Goal: Information Seeking & Learning: Learn about a topic

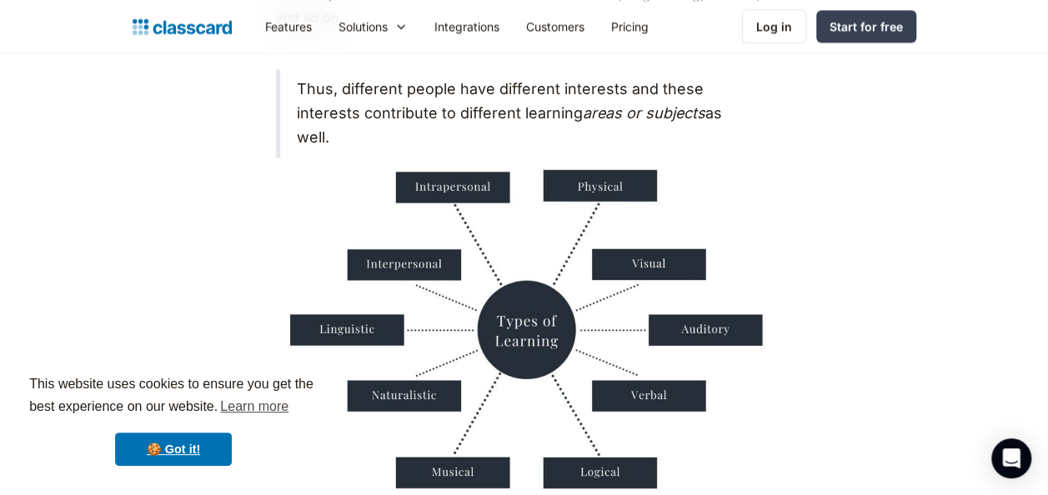
scroll to position [1389, 0]
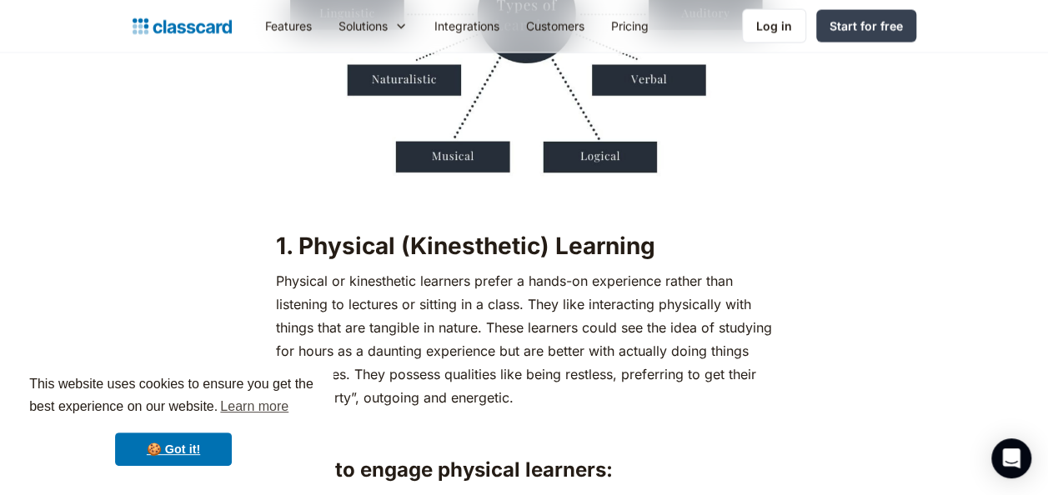
drag, startPoint x: 413, startPoint y: 313, endPoint x: 427, endPoint y: 313, distance: 13.3
click at [423, 313] on p "Physical or kinesthetic learners prefer a hands-on experience rather than liste…" at bounding box center [524, 339] width 497 height 140
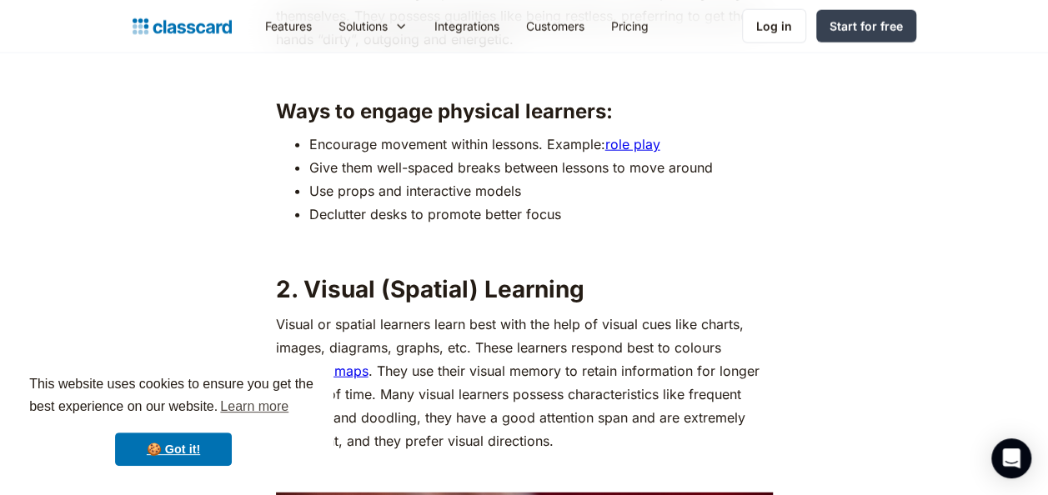
scroll to position [2084, 0]
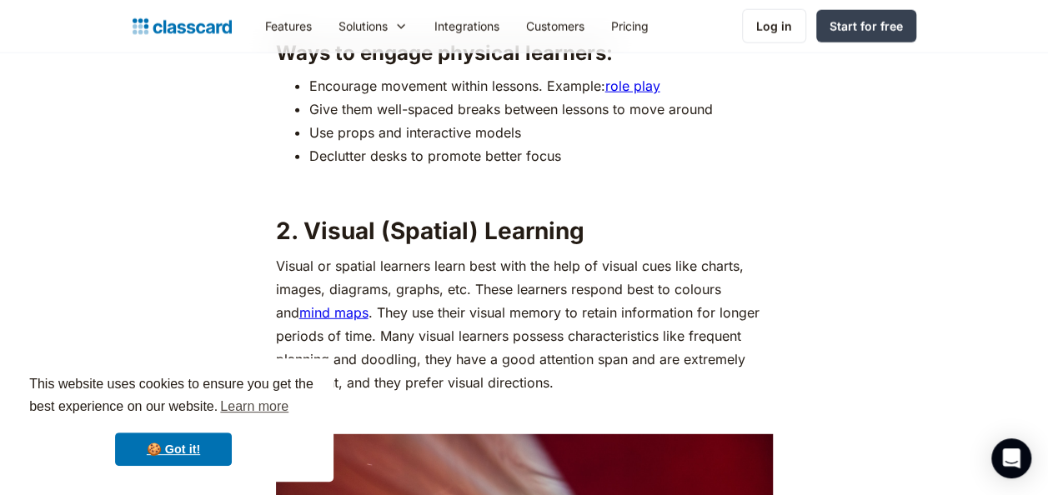
click at [445, 236] on strong "2. Visual (Spatial) Learning" at bounding box center [430, 231] width 308 height 28
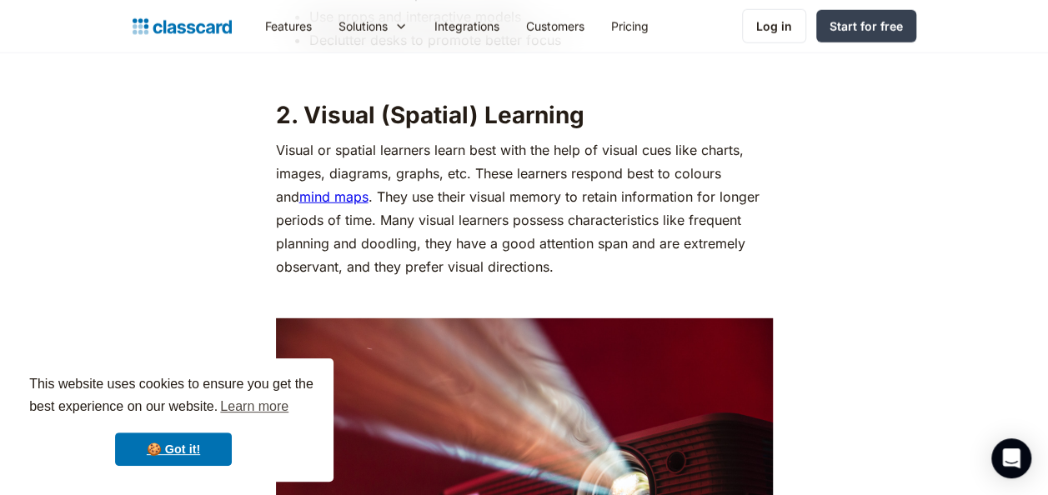
scroll to position [2222, 0]
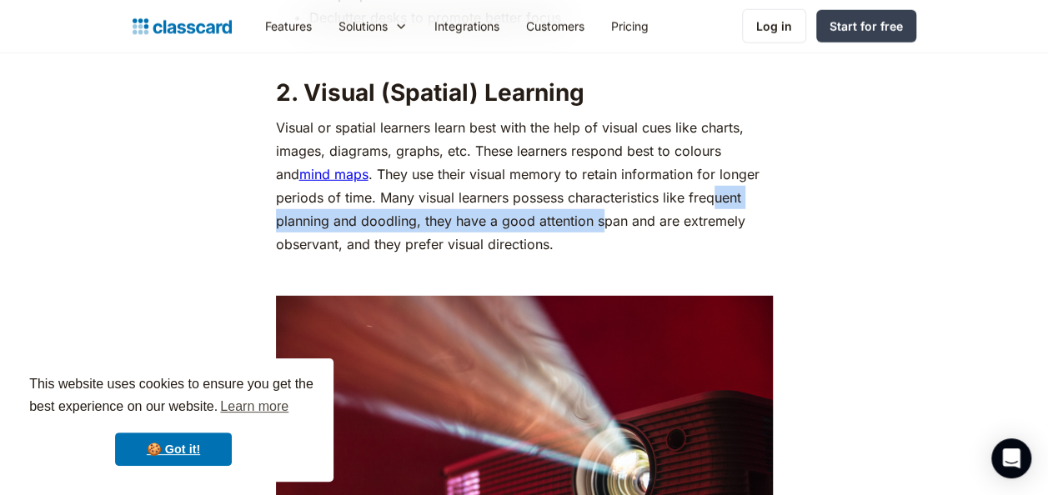
drag, startPoint x: 708, startPoint y: 202, endPoint x: 563, endPoint y: 211, distance: 145.3
click at [563, 211] on p "Visual or spatial learners learn best with the help of visual cues like charts,…" at bounding box center [524, 186] width 497 height 140
drag, startPoint x: 563, startPoint y: 211, endPoint x: 515, endPoint y: 210, distance: 47.5
click at [515, 210] on p "Visual or spatial learners learn best with the help of visual cues like charts,…" at bounding box center [524, 186] width 497 height 140
click at [505, 172] on p "Visual or spatial learners learn best with the help of visual cues like charts,…" at bounding box center [524, 186] width 497 height 140
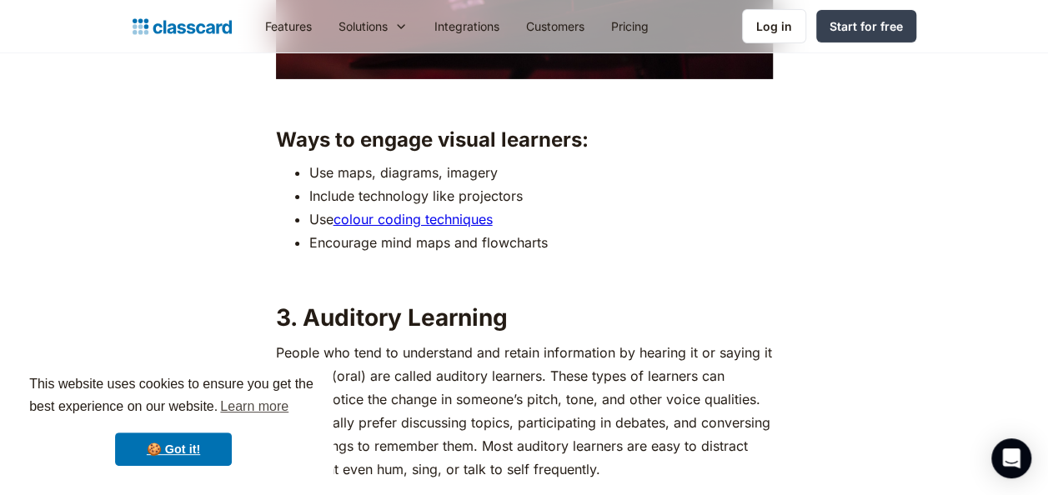
scroll to position [2918, 0]
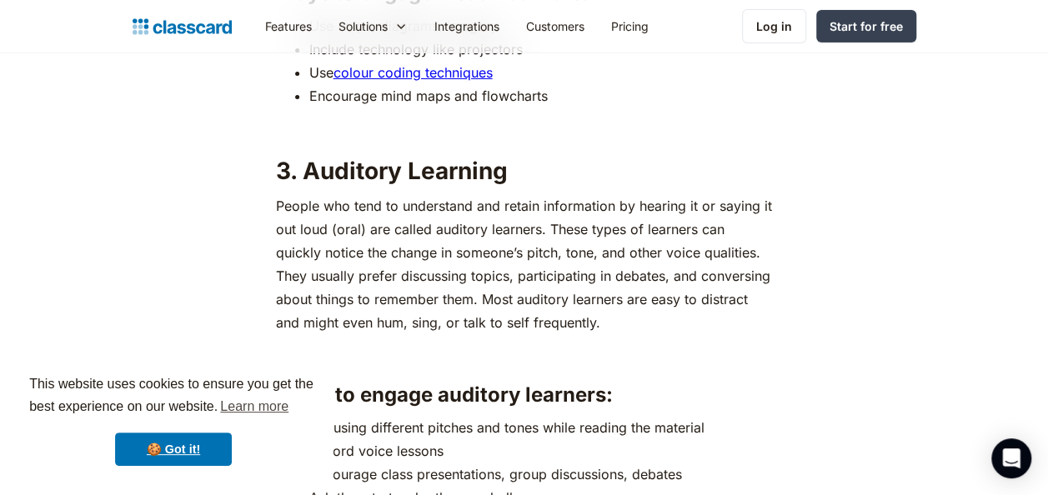
drag, startPoint x: 415, startPoint y: 177, endPoint x: 431, endPoint y: 187, distance: 18.7
click at [421, 184] on strong "3. Auditory Learning" at bounding box center [392, 171] width 232 height 28
click at [458, 207] on p "People who tend to understand and retain information by hearing it or saying it…" at bounding box center [524, 264] width 497 height 140
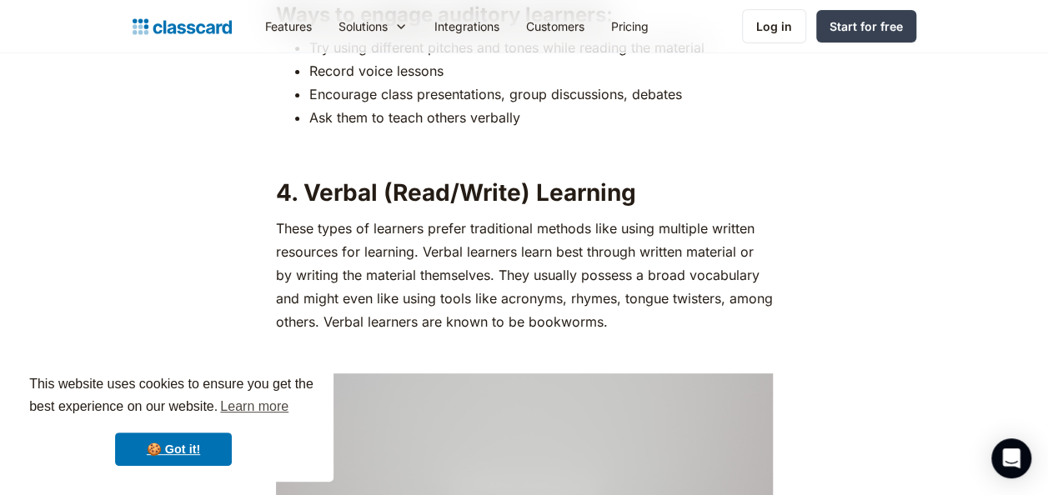
scroll to position [3335, 0]
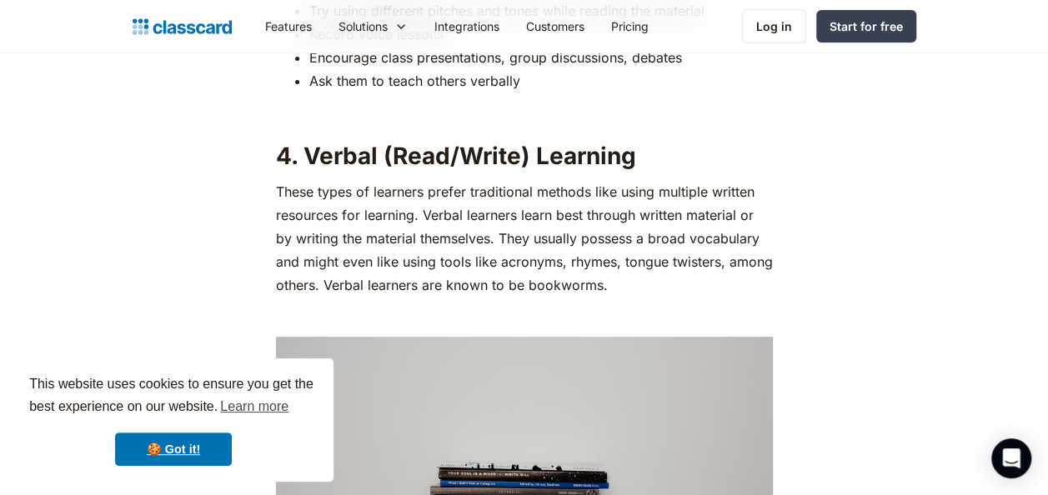
drag, startPoint x: 363, startPoint y: 168, endPoint x: 373, endPoint y: 164, distance: 11.6
click at [373, 164] on strong "4. Verbal (Read/Write) Learning" at bounding box center [456, 156] width 360 height 28
drag, startPoint x: 373, startPoint y: 164, endPoint x: 343, endPoint y: 168, distance: 30.2
click at [344, 168] on strong "4. Verbal (Read/Write) Learning" at bounding box center [456, 156] width 360 height 28
click at [322, 162] on strong "4. Verbal (Read/Write) Learning" at bounding box center [456, 156] width 360 height 28
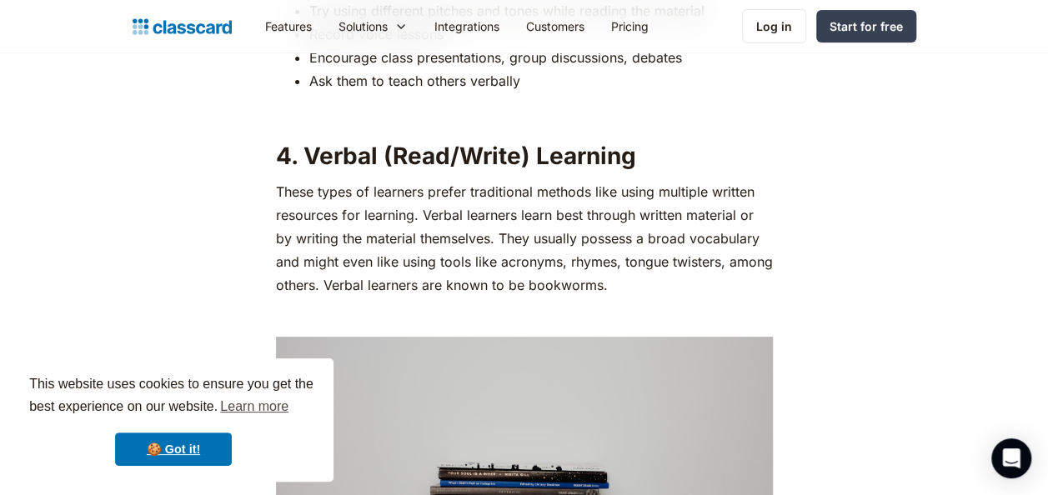
click at [316, 162] on strong "4. Verbal (Read/Write) Learning" at bounding box center [456, 156] width 360 height 28
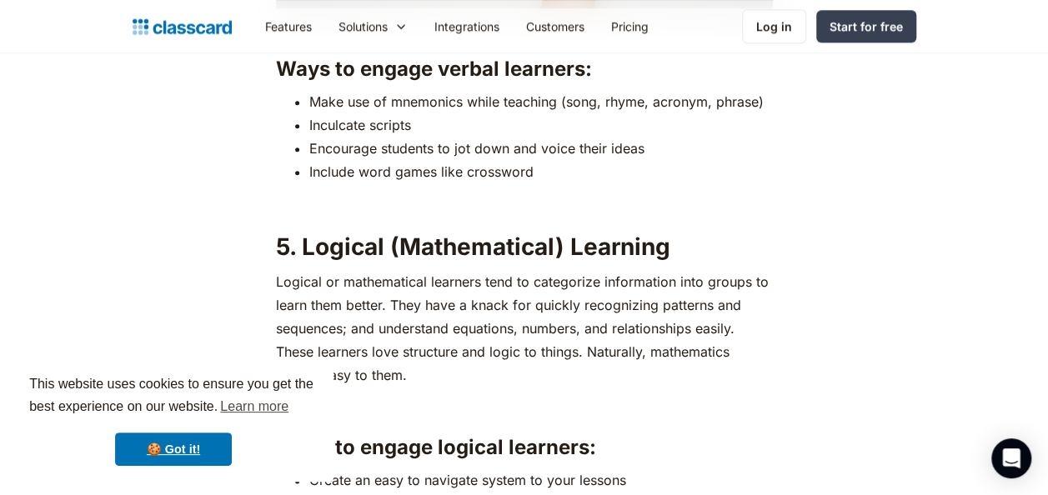
scroll to position [4029, 0]
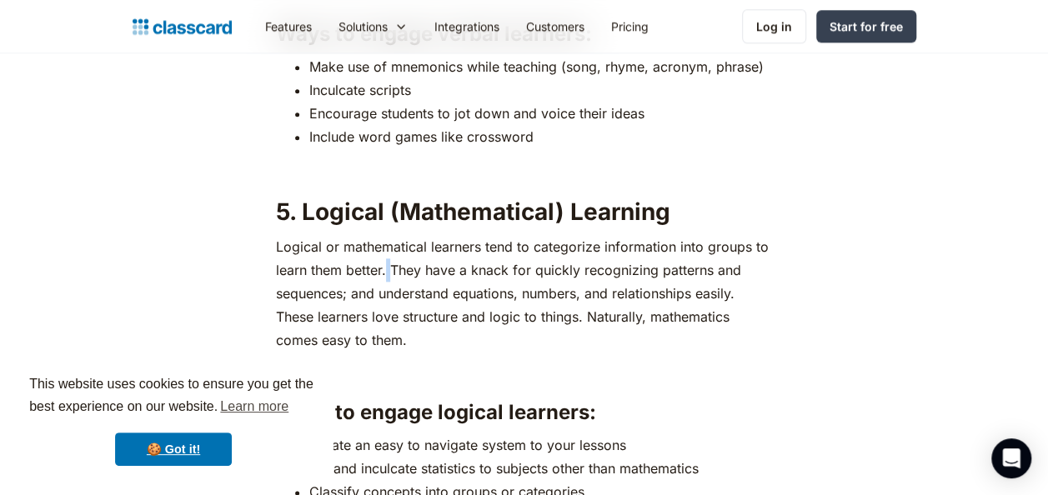
drag, startPoint x: 399, startPoint y: 272, endPoint x: 420, endPoint y: 270, distance: 20.9
click at [420, 270] on p "Logical or mathematical learners tend to categorize information into groups to …" at bounding box center [524, 293] width 497 height 117
drag, startPoint x: 420, startPoint y: 270, endPoint x: 443, endPoint y: 288, distance: 29.0
click at [444, 285] on p "Logical or mathematical learners tend to categorize information into groups to …" at bounding box center [524, 293] width 497 height 117
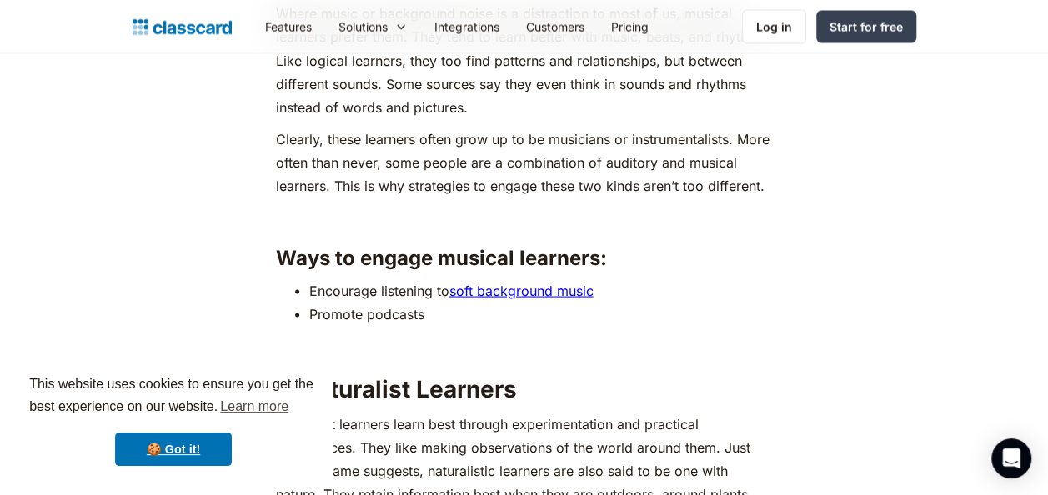
scroll to position [4723, 0]
